Goal: Information Seeking & Learning: Find specific fact

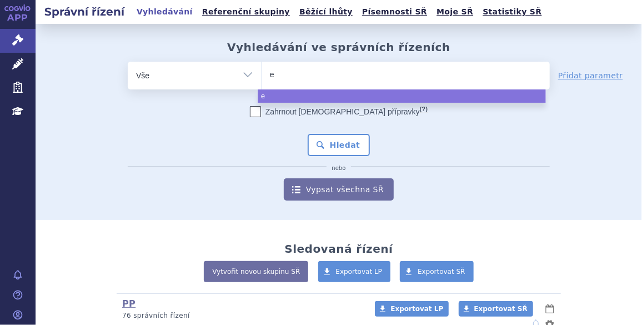
type input "eu"
type input "eut"
type input "euth"
type input "euthy"
type input "euthyr"
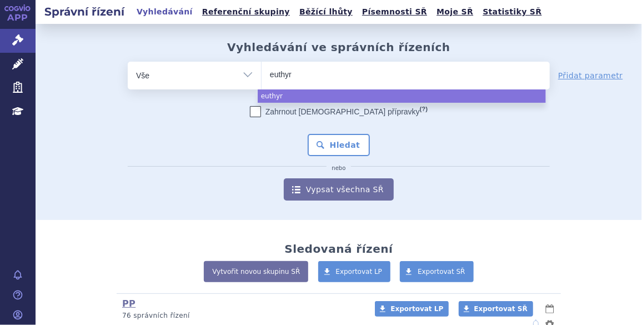
type input "euthyro"
type input "[MEDICAL_DATA]"
select select "[MEDICAL_DATA]"
click at [332, 149] on button "Hledat" at bounding box center [339, 145] width 63 height 22
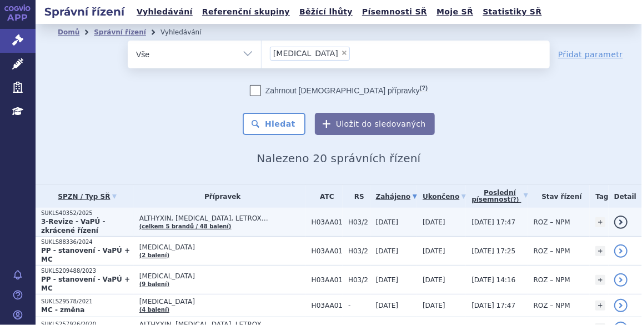
click at [253, 224] on td "ALTHYXIN, EUTHYROX, LETROX… (celkem 5 brandů / 48 balení)" at bounding box center [220, 222] width 172 height 29
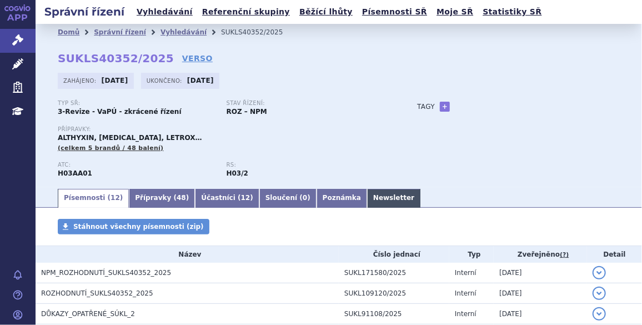
click at [367, 200] on link "Newsletter" at bounding box center [393, 198] width 53 height 19
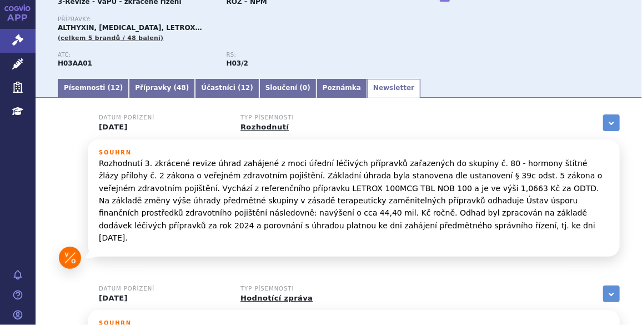
scroll to position [120, 0]
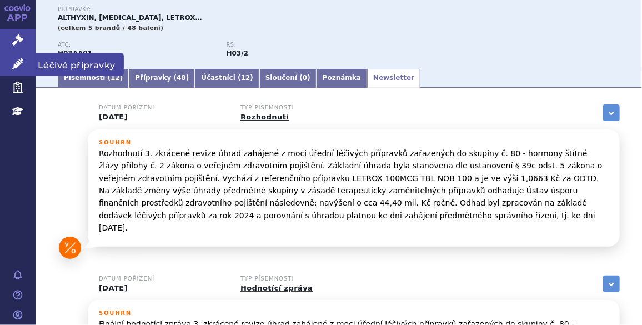
click at [28, 63] on link "Léčivé přípravky" at bounding box center [18, 64] width 36 height 23
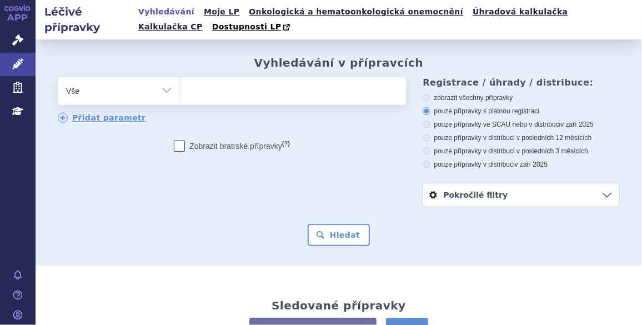
click at [208, 102] on span at bounding box center [292, 91] width 223 height 28
click at [181, 102] on select at bounding box center [180, 91] width 1 height 28
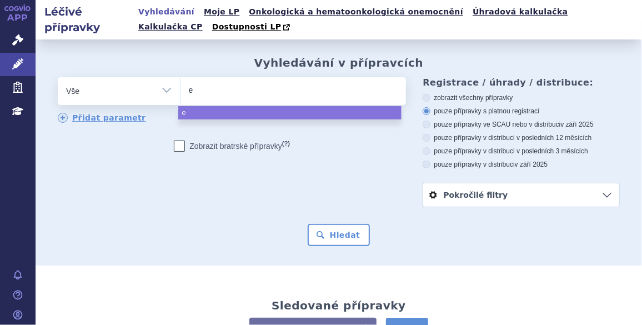
type input "eu"
type input "euth"
type input "euthy"
type input "euthyr"
type input "euthyro"
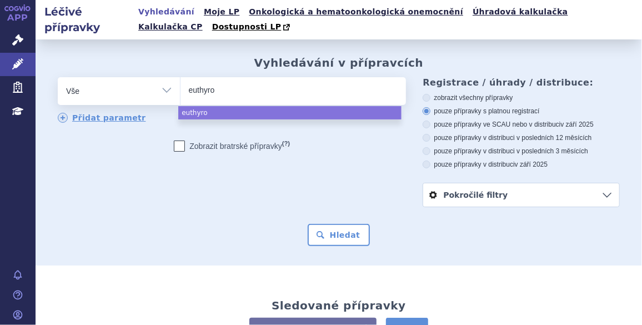
type input "[MEDICAL_DATA]"
select select "[MEDICAL_DATA]"
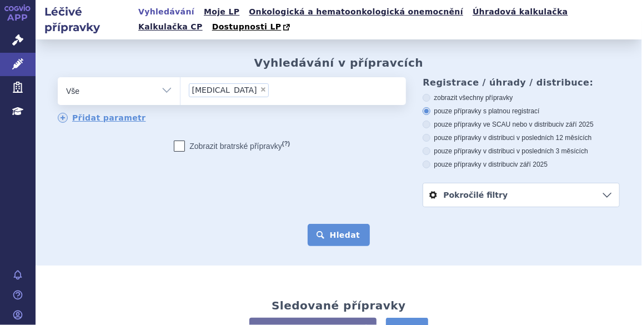
click at [337, 236] on button "Hledat" at bounding box center [339, 235] width 63 height 22
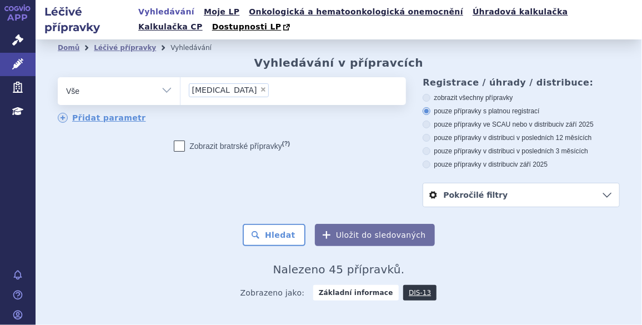
click at [472, 125] on label "pouze přípravky ve SCAU nebo v distribuci v září 2025" at bounding box center [521, 124] width 197 height 9
click at [431, 125] on input "pouze přípravky ve SCAU nebo v distribuci v září 2025" at bounding box center [427, 125] width 7 height 7
radio input "true"
click at [295, 228] on button "Hledat" at bounding box center [274, 235] width 63 height 22
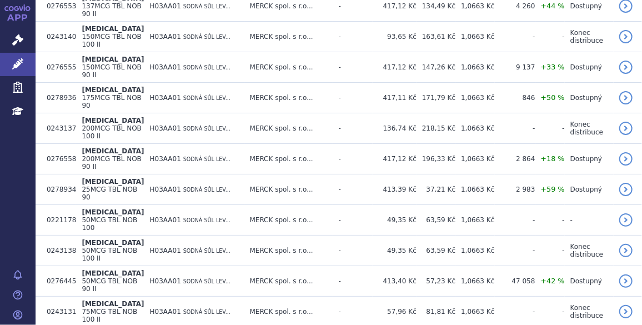
scroll to position [592, 0]
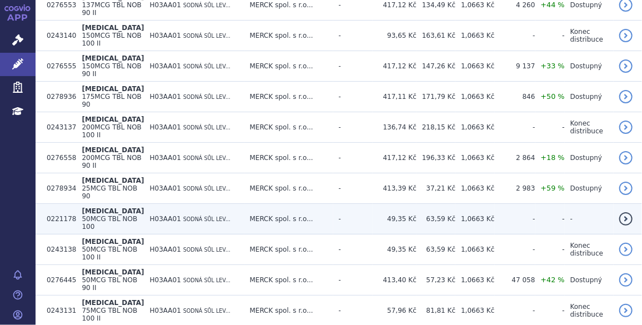
click at [479, 204] on td "1,0663 Kč" at bounding box center [474, 219] width 39 height 31
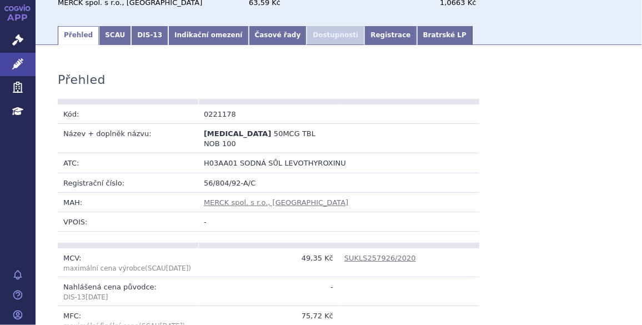
scroll to position [134, 0]
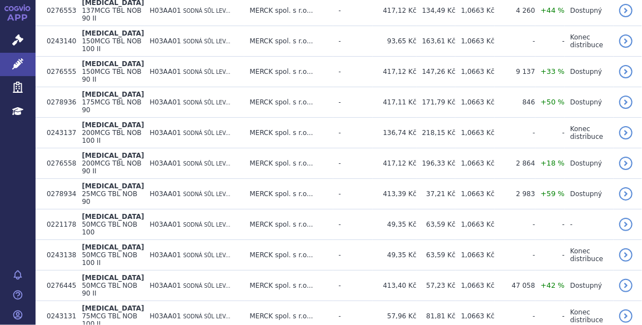
scroll to position [589, 0]
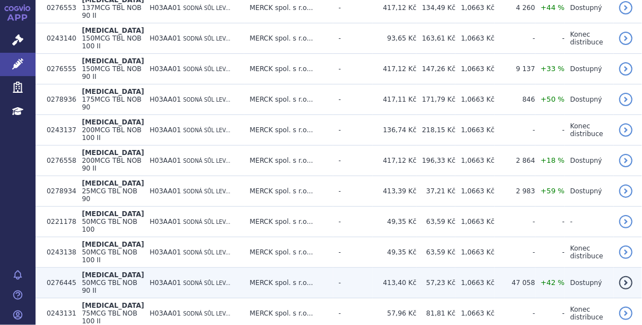
click at [417, 268] on td "57,23 Kč" at bounding box center [436, 283] width 39 height 31
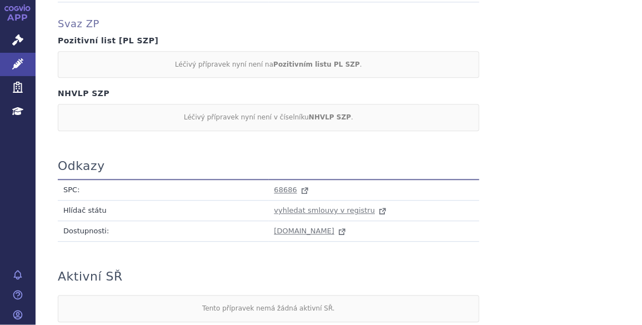
scroll to position [1171, 0]
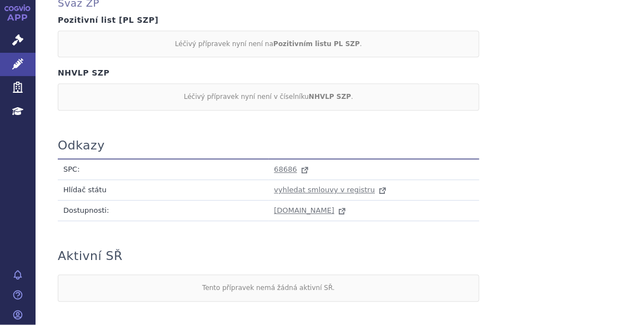
click at [282, 165] on span "68686" at bounding box center [285, 169] width 23 height 8
click at [340, 186] on span "vyhledat smlouvy v registru" at bounding box center [324, 190] width 101 height 8
